Goal: Information Seeking & Learning: Learn about a topic

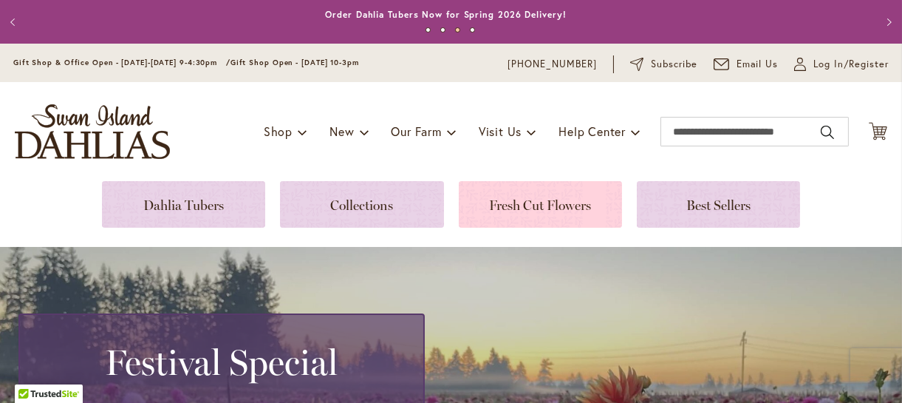
click at [569, 202] on link at bounding box center [540, 204] width 163 height 47
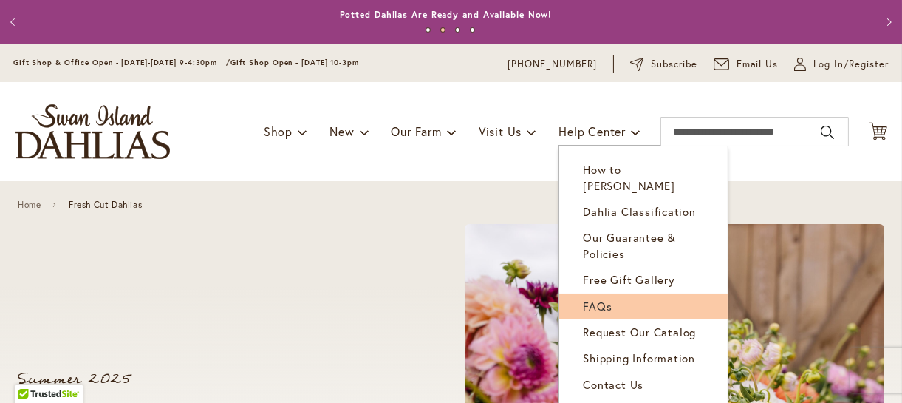
click at [592, 298] on span "FAQs" at bounding box center [597, 305] width 29 height 15
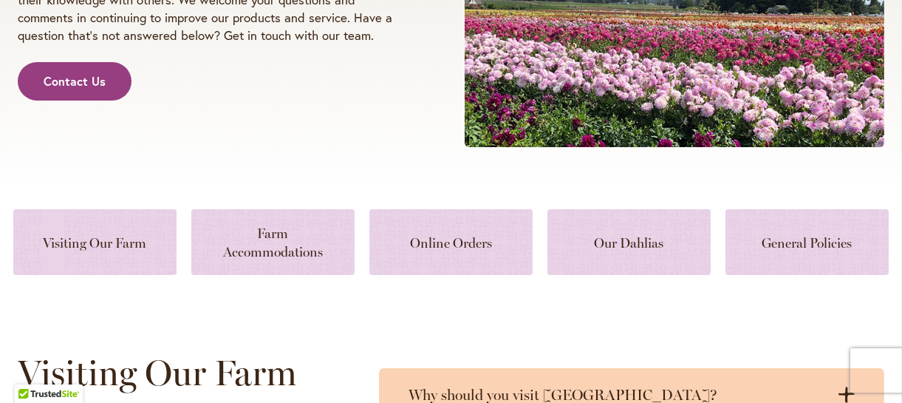
scroll to position [411, 0]
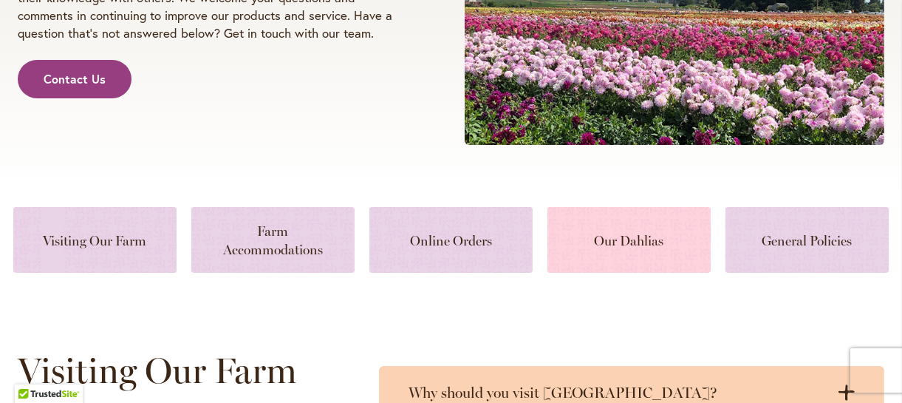
click at [630, 244] on link at bounding box center [628, 240] width 163 height 66
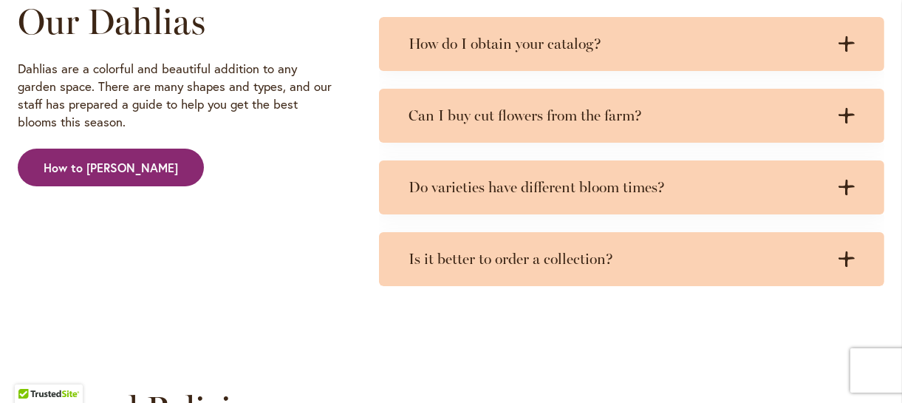
click at [126, 166] on span "How to [PERSON_NAME]" at bounding box center [111, 168] width 134 height 17
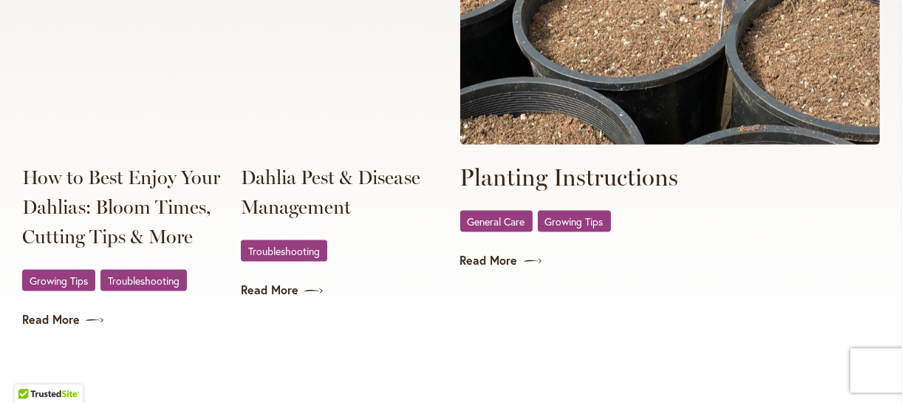
scroll to position [2965, 0]
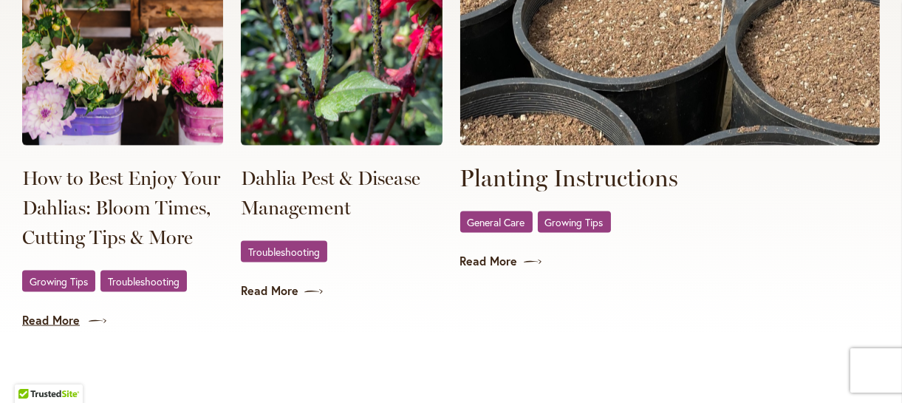
click at [66, 312] on link "Read More" at bounding box center [122, 320] width 201 height 17
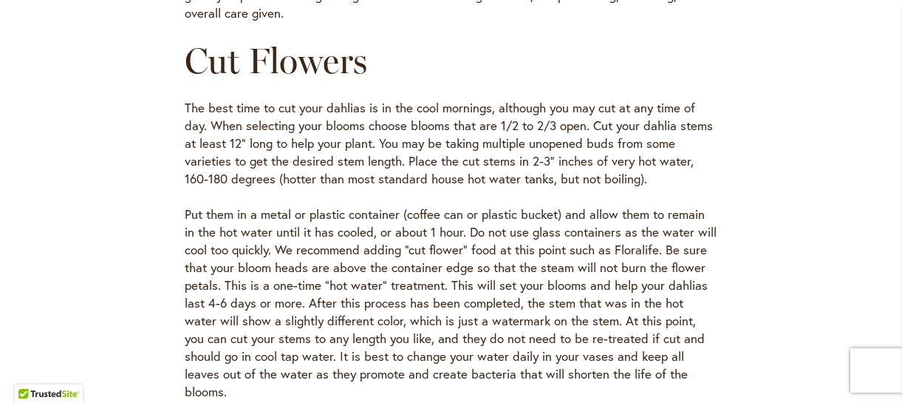
scroll to position [765, 0]
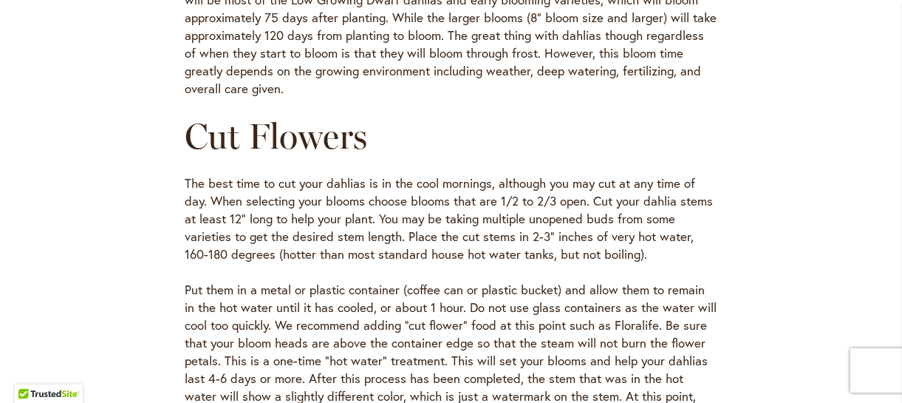
scroll to position [655, 0]
